Goal: Share content

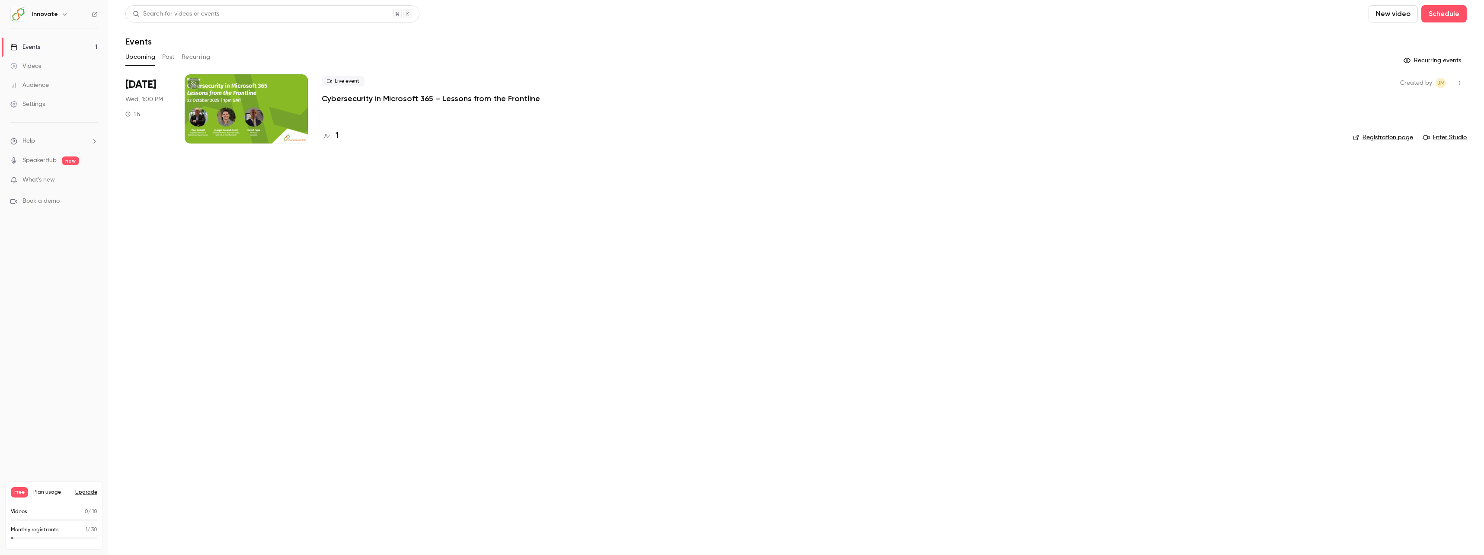
click at [238, 104] on div at bounding box center [246, 108] width 123 height 69
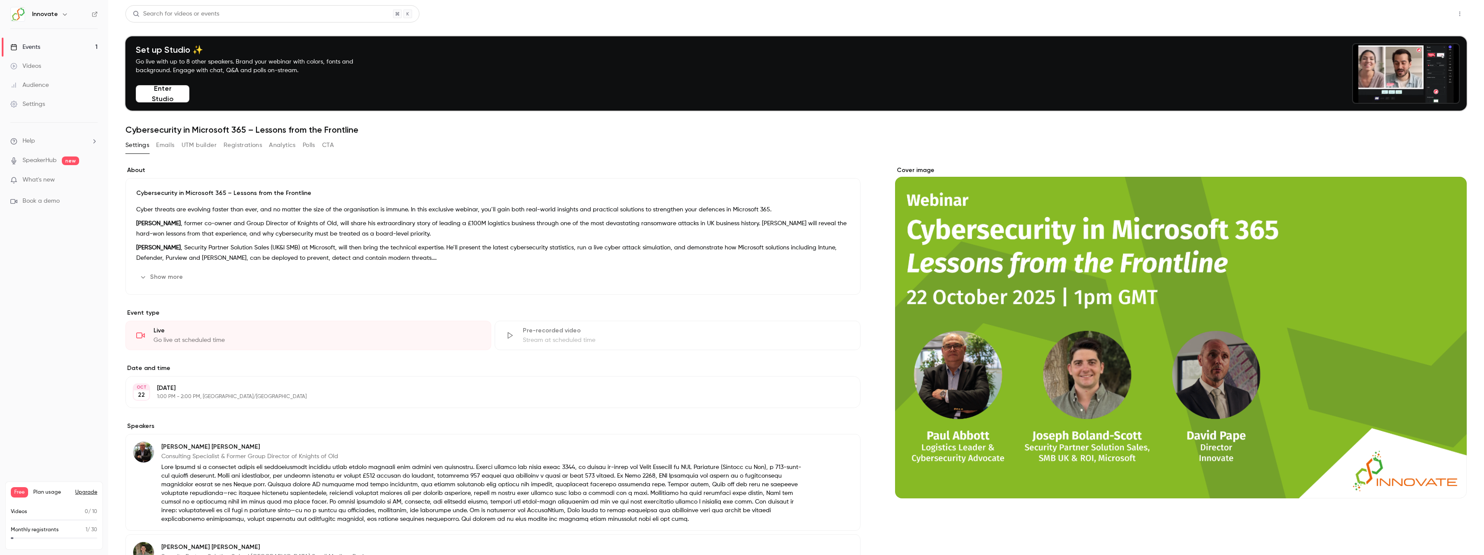
click at [1412, 12] on button "Share" at bounding box center [1429, 13] width 34 height 17
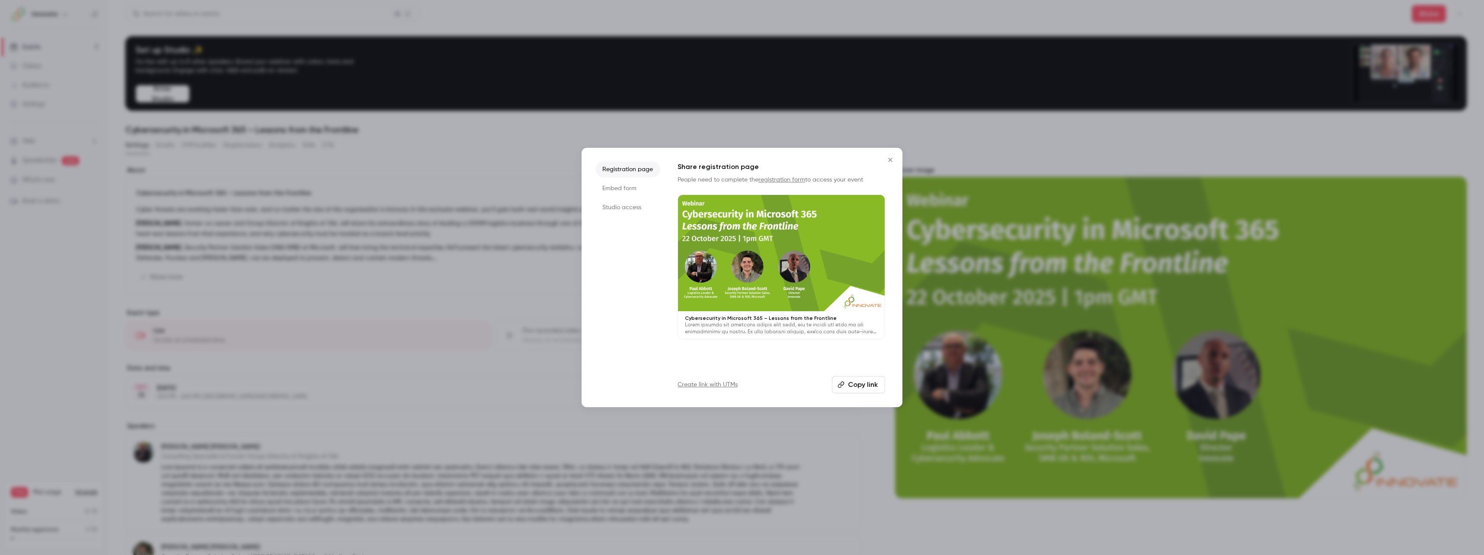
click at [856, 380] on button "Copy link" at bounding box center [858, 384] width 53 height 17
click at [709, 383] on link "Create link with UTMs" at bounding box center [708, 384] width 60 height 9
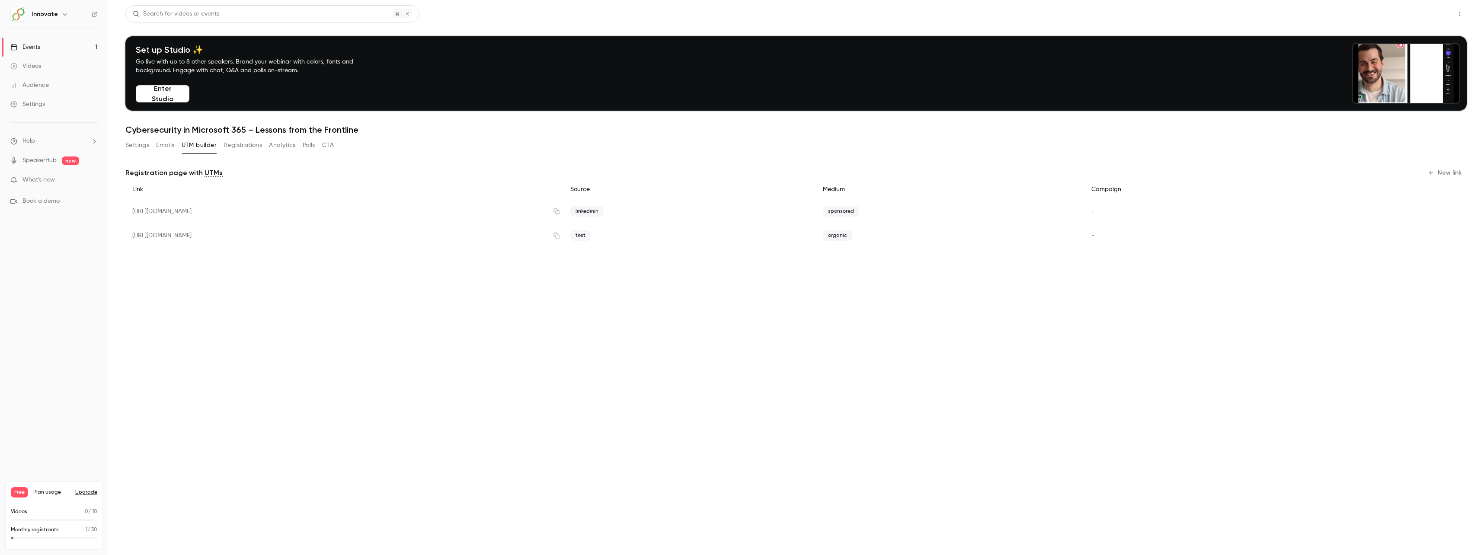
click at [1430, 16] on button "Share" at bounding box center [1429, 13] width 34 height 17
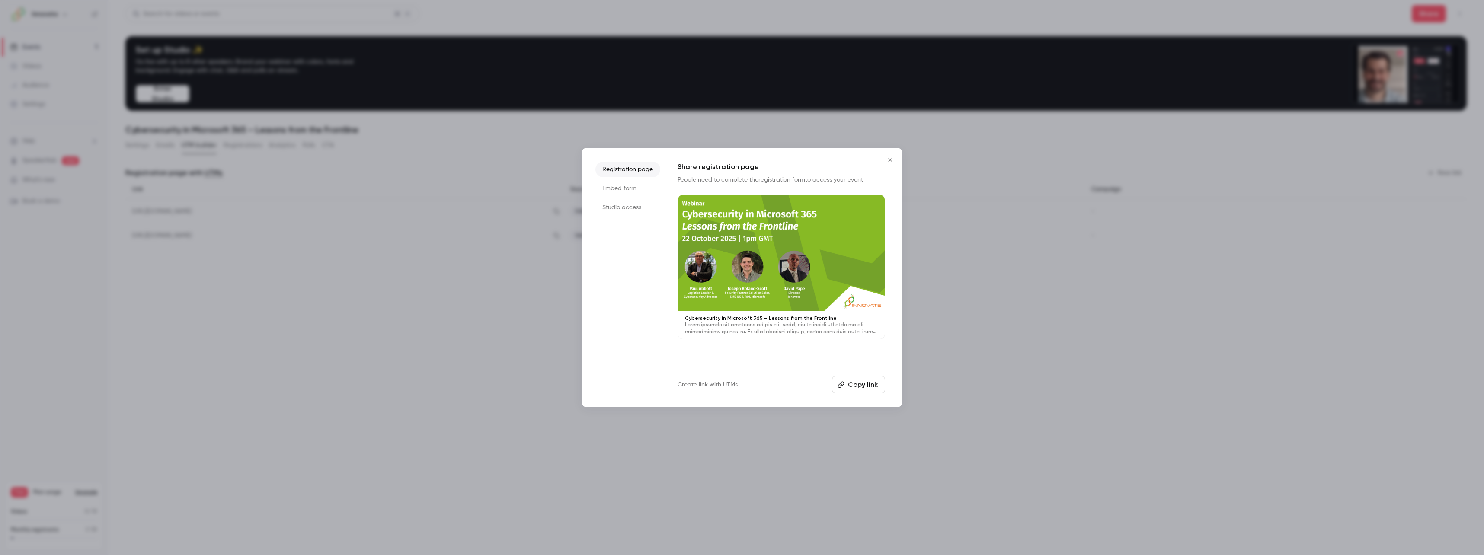
click at [850, 380] on button "Copy link" at bounding box center [858, 384] width 53 height 17
